Goal: Task Accomplishment & Management: Use online tool/utility

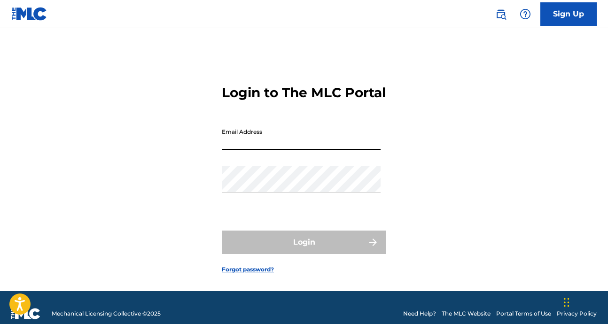
type input "[PERSON_NAME][EMAIL_ADDRESS][DOMAIN_NAME]"
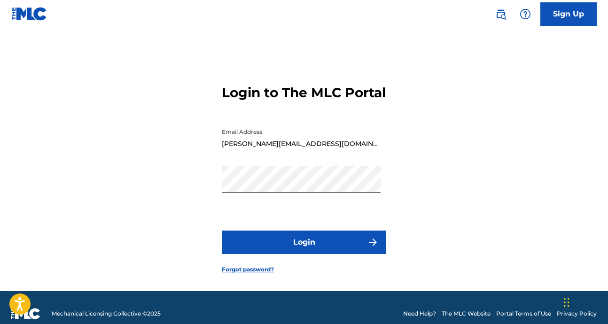
click at [327, 233] on form "Login to The MLC Portal Email Address [PERSON_NAME][EMAIL_ADDRESS][DOMAIN_NAME]…" at bounding box center [304, 172] width 165 height 240
click at [294, 253] on button "Login" at bounding box center [304, 243] width 165 height 24
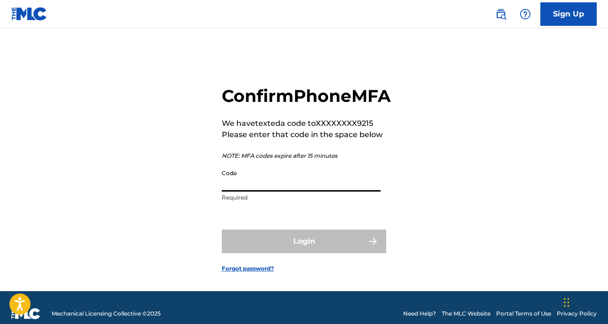
click at [231, 192] on input "Code" at bounding box center [301, 178] width 159 height 27
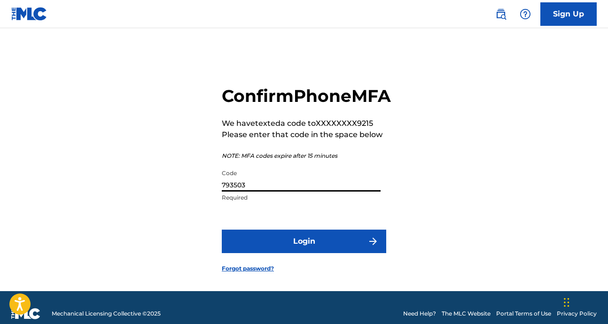
type input "793503"
click at [222, 230] on button "Login" at bounding box center [304, 242] width 165 height 24
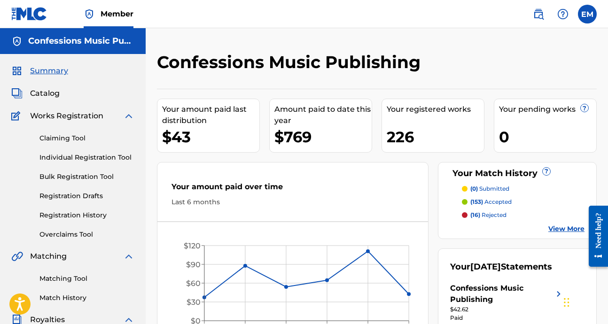
click at [60, 282] on link "Matching Tool" at bounding box center [86, 279] width 95 height 10
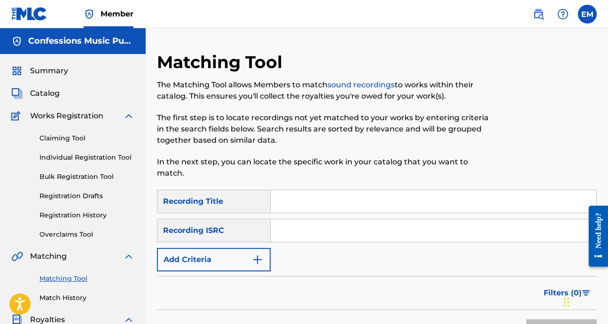
click at [301, 190] on input "Search Form" at bounding box center [434, 201] width 326 height 23
paste input "[PERSON_NAME]"
drag, startPoint x: 358, startPoint y: 185, endPoint x: 331, endPoint y: 197, distance: 29.3
click at [331, 197] on input "[PERSON_NAME]" at bounding box center [434, 201] width 326 height 23
paste input "Search Form"
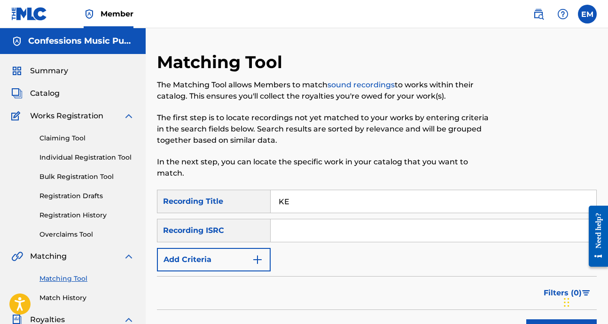
type input "K"
click at [292, 194] on input "Search Form" at bounding box center [434, 201] width 326 height 23
paste input "[PERSON_NAME]"
type input "[PERSON_NAME]"
click at [321, 190] on input "Search Form" at bounding box center [434, 201] width 326 height 23
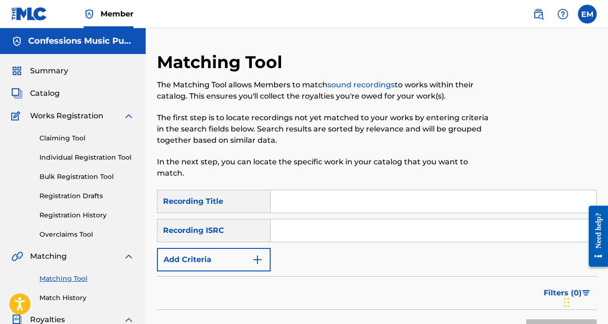
paste input "君とうたう歌"
type input "君とうたう歌"
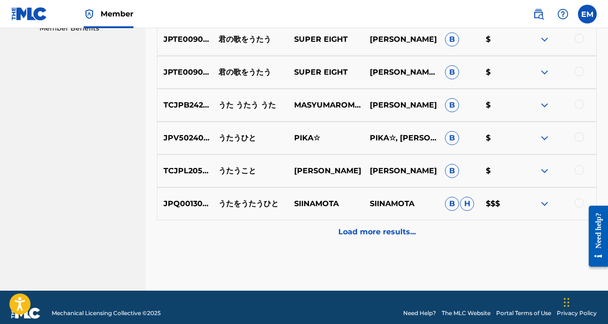
scroll to position [491, 0]
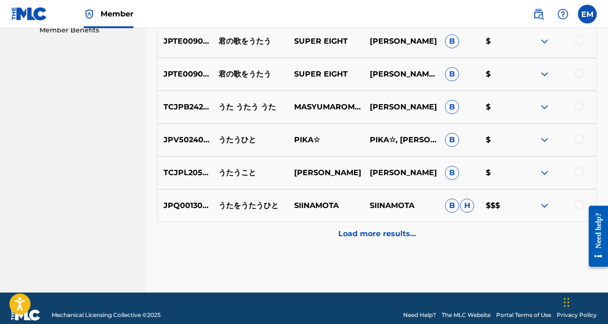
click at [363, 228] on p "Load more results..." at bounding box center [377, 233] width 78 height 11
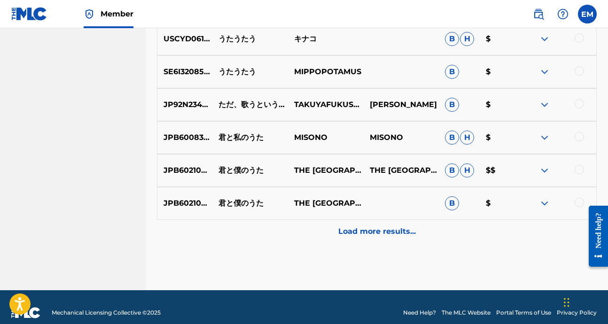
scroll to position [0, 0]
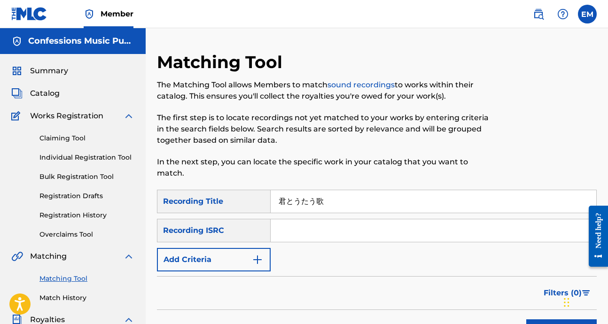
drag, startPoint x: 340, startPoint y: 193, endPoint x: 245, endPoint y: 186, distance: 94.7
click at [245, 190] on div "SearchWithCriteria950b6110-bff2-4ebb-8839-8eb88f615467 Recording Title 君とうたう歌" at bounding box center [377, 202] width 440 height 24
click at [375, 190] on input "君とうたう歌" at bounding box center [434, 201] width 326 height 23
